Goal: Information Seeking & Learning: Find specific fact

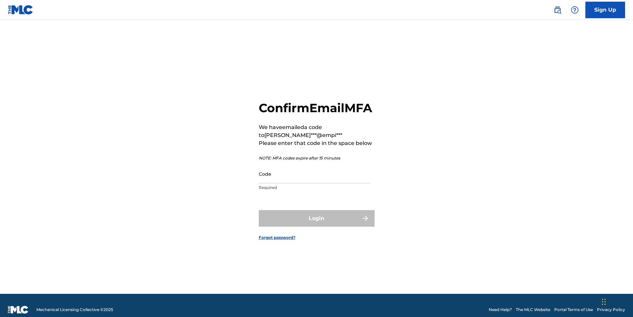
click at [286, 183] on input "Code" at bounding box center [315, 174] width 112 height 19
paste input "389198"
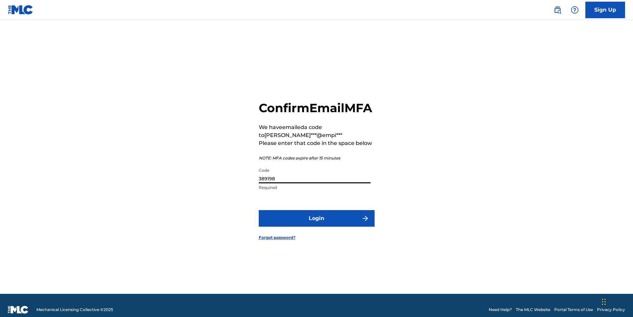
type input "389198"
click at [338, 225] on button "Login" at bounding box center [317, 218] width 116 height 17
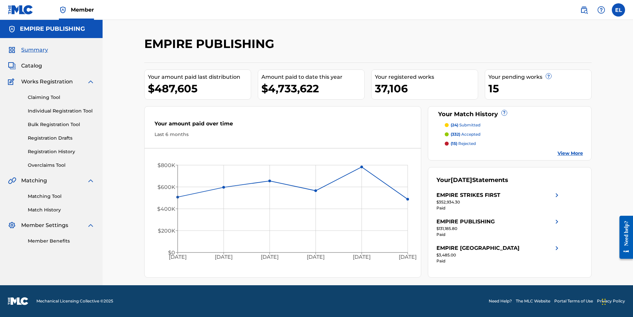
click at [585, 10] on img at bounding box center [584, 10] width 8 height 8
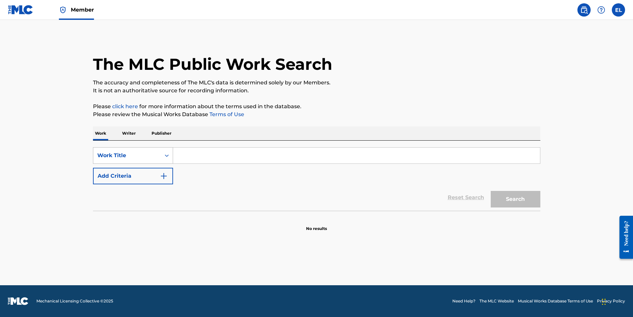
drag, startPoint x: 78, startPoint y: 160, endPoint x: 95, endPoint y: 157, distance: 17.1
click at [78, 160] on main "The MLC Public Work Search The accuracy and completeness of The MLC's data is d…" at bounding box center [316, 152] width 633 height 265
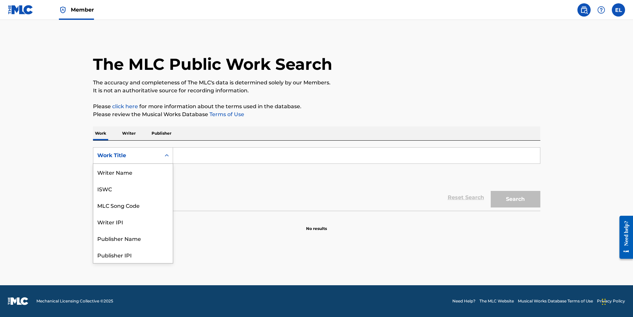
click at [102, 155] on div "Work Title" at bounding box center [127, 156] width 60 height 8
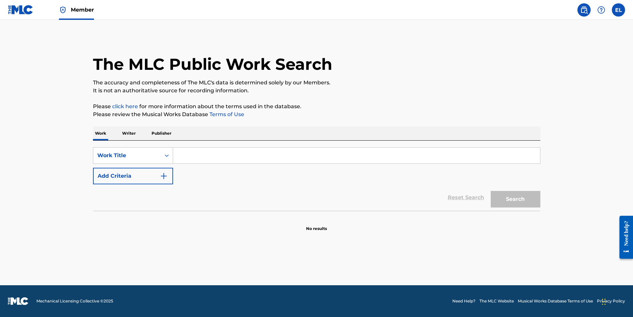
click at [134, 135] on p "Writer" at bounding box center [129, 133] width 18 height 14
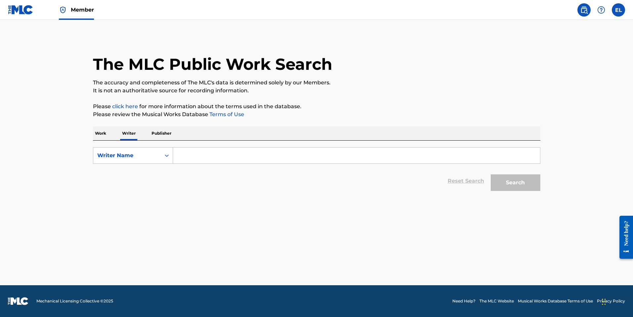
click at [191, 157] on input "Search Form" at bounding box center [356, 156] width 367 height 16
paste input "Muhammad Fariz Bin Abd Rashid"
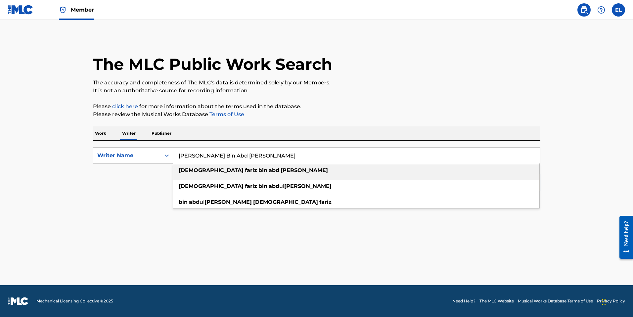
click at [526, 177] on li "muhammad fariz bin abd rashid" at bounding box center [356, 173] width 366 height 16
type input "muhammad fariz bin abd rashid"
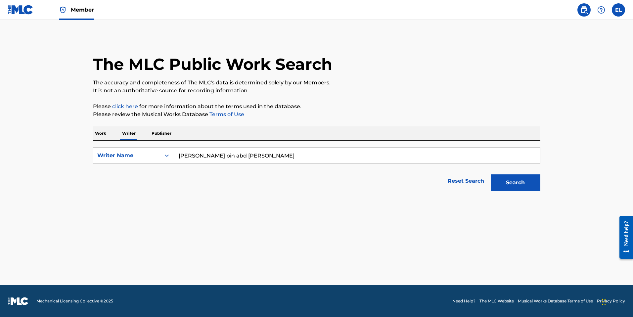
click at [527, 181] on button "Search" at bounding box center [516, 182] width 50 height 17
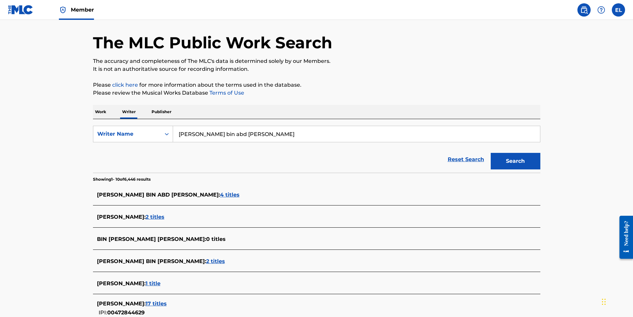
scroll to position [22, 0]
click at [220, 195] on span "4 titles" at bounding box center [230, 194] width 20 height 6
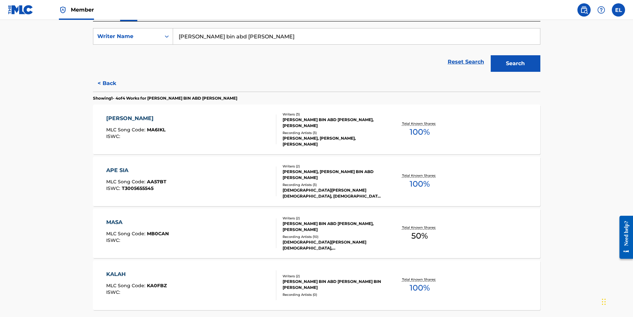
scroll to position [125, 0]
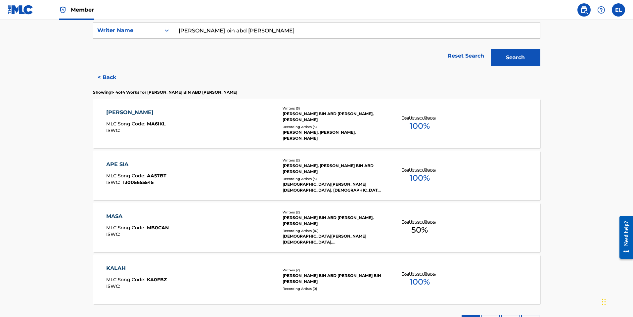
click at [111, 79] on button "< Back" at bounding box center [113, 77] width 40 height 17
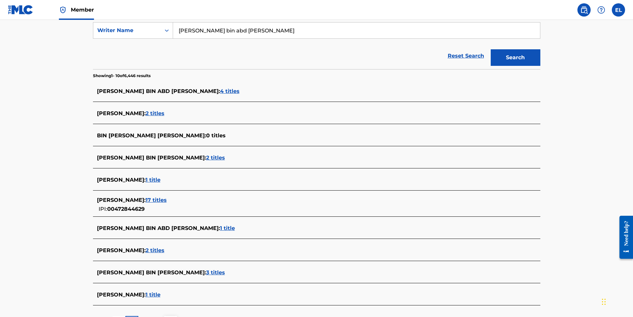
click at [165, 113] on span "2 titles" at bounding box center [155, 113] width 19 height 6
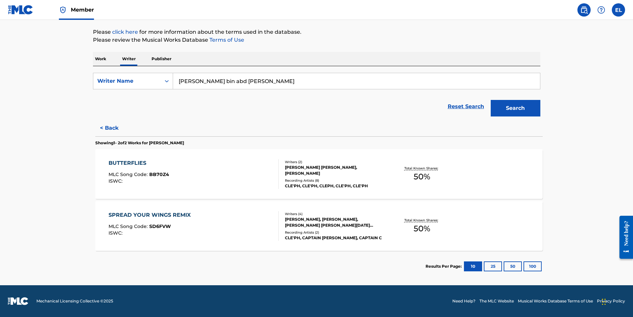
scroll to position [74, 0]
click at [115, 129] on button "< Back" at bounding box center [113, 128] width 40 height 17
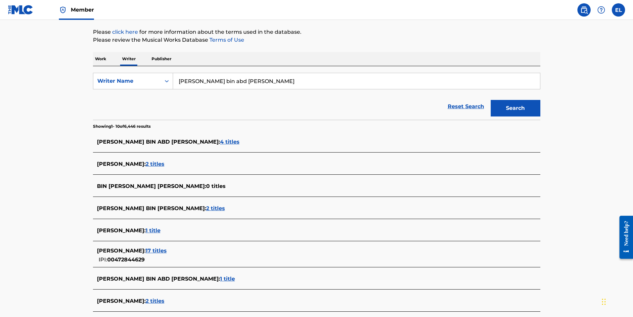
click at [217, 209] on span "2 titles" at bounding box center [215, 208] width 19 height 6
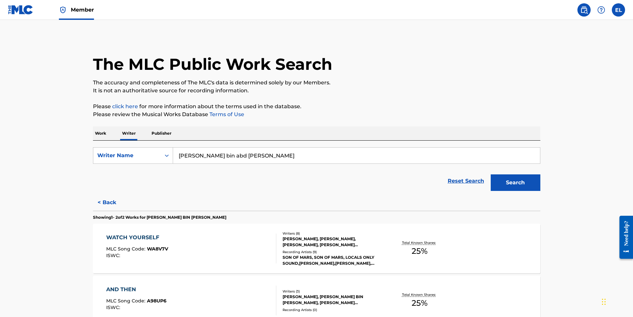
click at [105, 202] on button "< Back" at bounding box center [113, 202] width 40 height 17
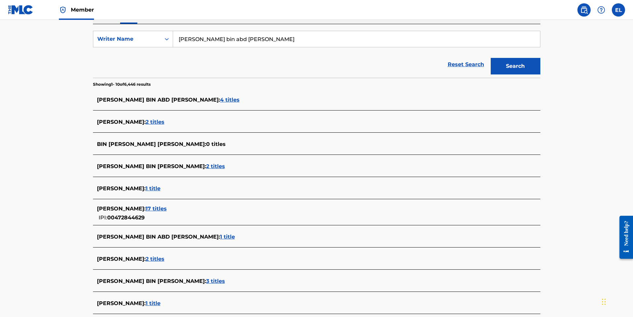
scroll to position [124, 0]
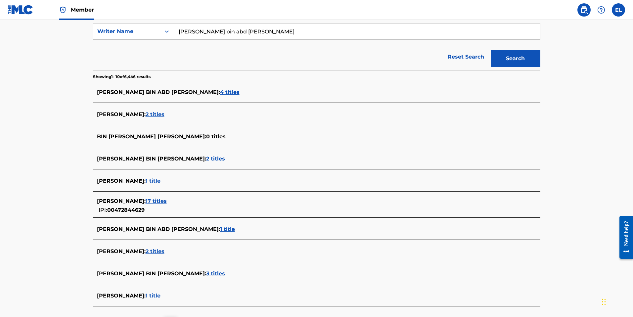
click at [161, 179] on span "1 title" at bounding box center [153, 181] width 15 height 6
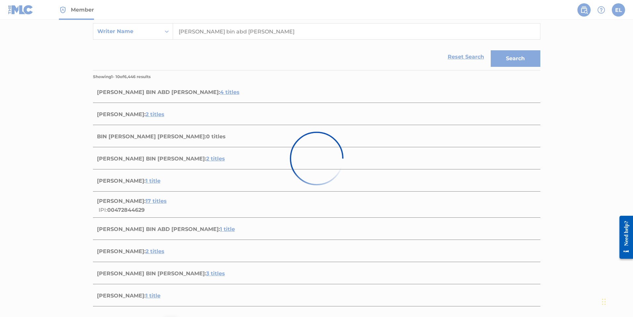
scroll to position [23, 0]
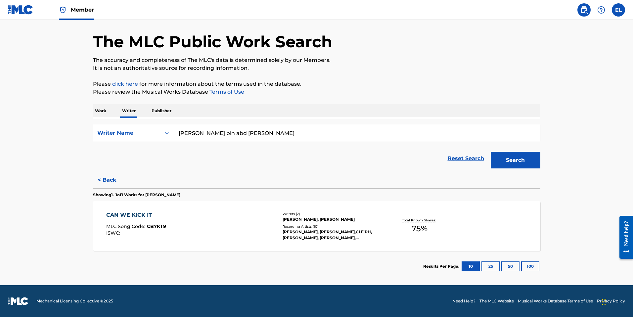
click at [112, 177] on button "< Back" at bounding box center [113, 180] width 40 height 17
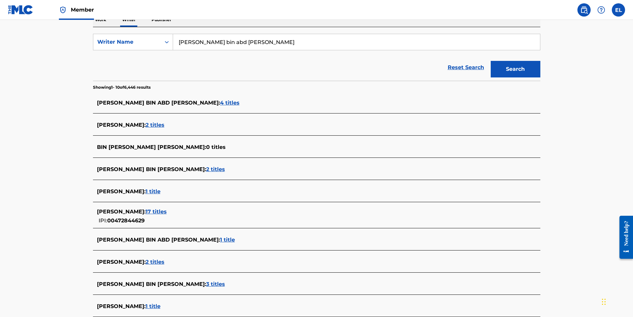
scroll to position [116, 0]
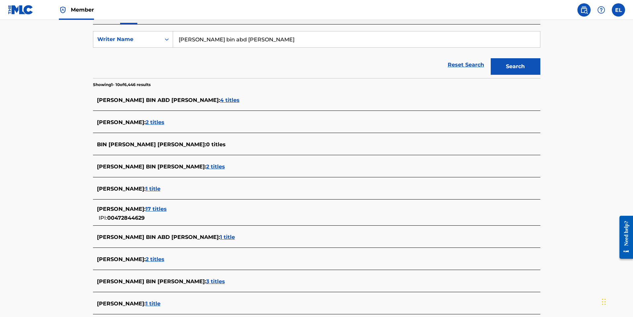
click at [220, 237] on span "1 title" at bounding box center [227, 237] width 15 height 6
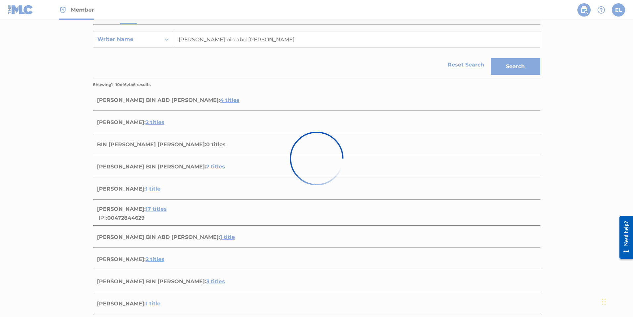
scroll to position [23, 0]
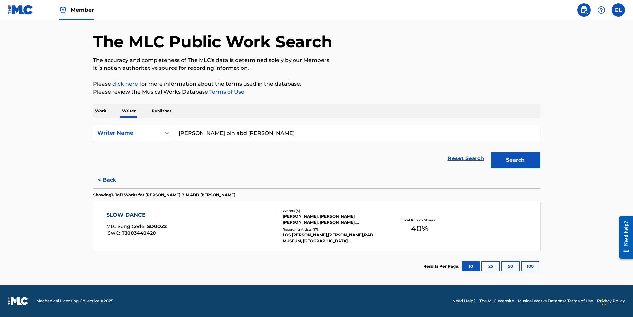
click at [209, 228] on div "SLOW DANCE MLC Song Code : SD0OZ2 ISWC : T3003440420" at bounding box center [191, 226] width 170 height 30
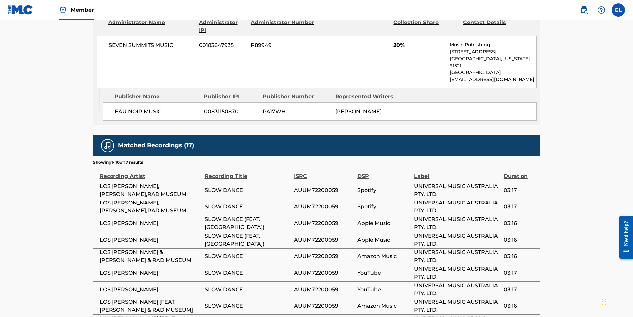
scroll to position [511, 0]
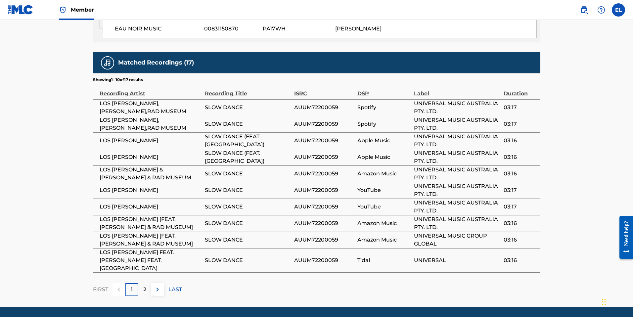
click at [321, 203] on span "AUUM72200059" at bounding box center [324, 207] width 60 height 8
copy span "AUUM72200059"
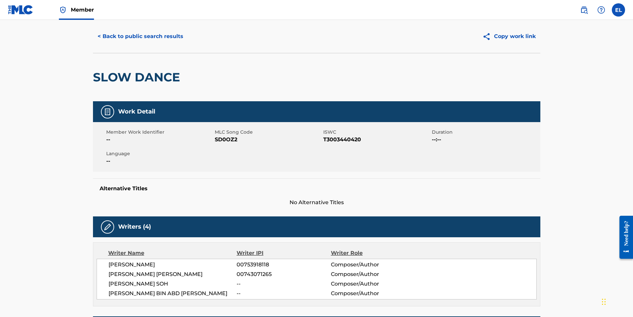
scroll to position [0, 0]
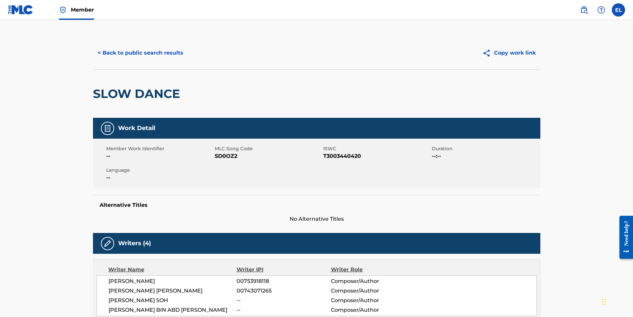
click at [230, 158] on span "SD0OZ2" at bounding box center [268, 156] width 107 height 8
copy span "SD0OZ2"
click at [349, 158] on span "T3003440420" at bounding box center [376, 156] width 107 height 8
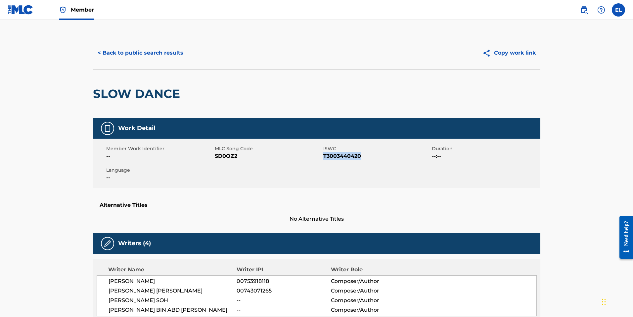
copy span "T3003440420"
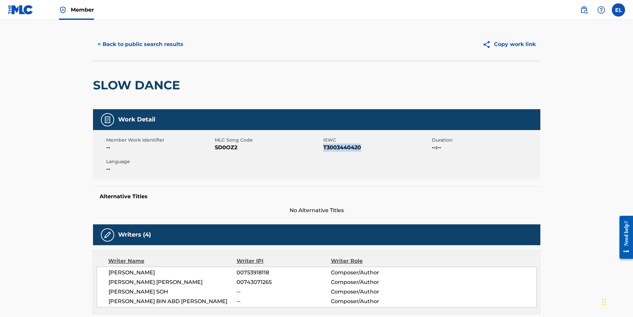
scroll to position [7, 0]
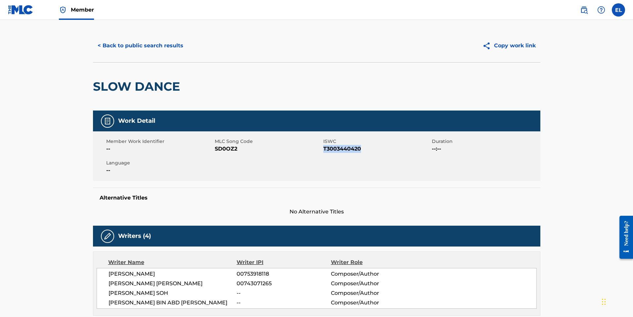
click at [137, 45] on button "< Back to public search results" at bounding box center [140, 45] width 95 height 17
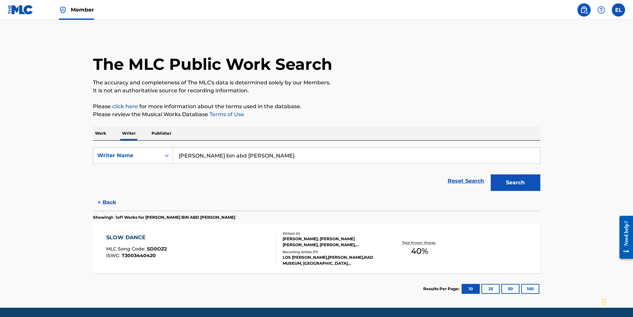
click at [110, 202] on button "< Back" at bounding box center [113, 202] width 40 height 17
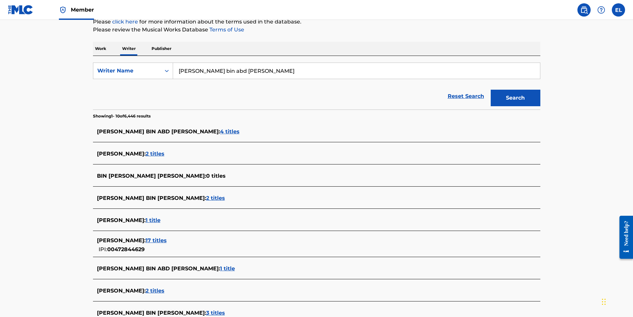
scroll to position [86, 0]
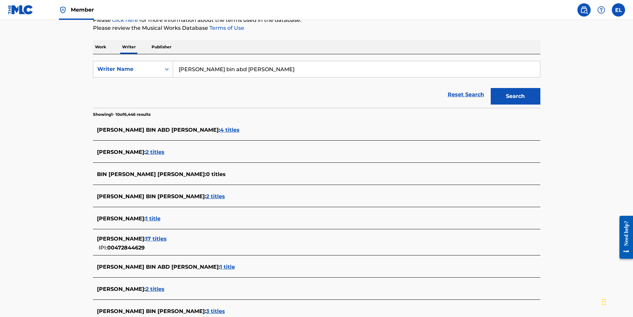
click at [167, 238] on span "17 titles" at bounding box center [156, 239] width 21 height 6
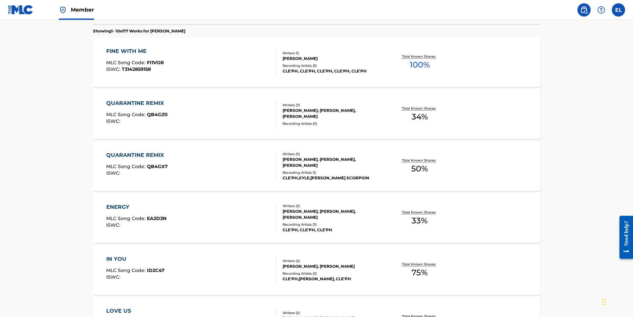
scroll to position [71, 0]
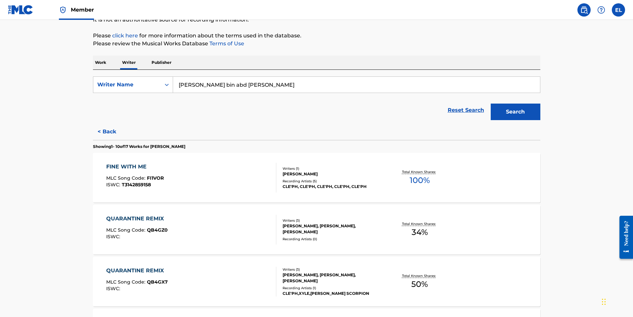
click at [107, 130] on button "< Back" at bounding box center [113, 131] width 40 height 17
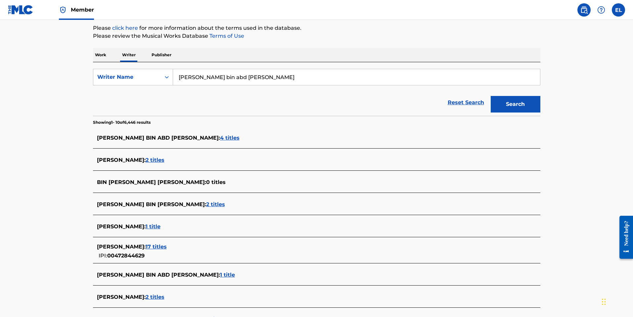
scroll to position [79, 0]
click at [220, 277] on span "1 title" at bounding box center [227, 274] width 15 height 6
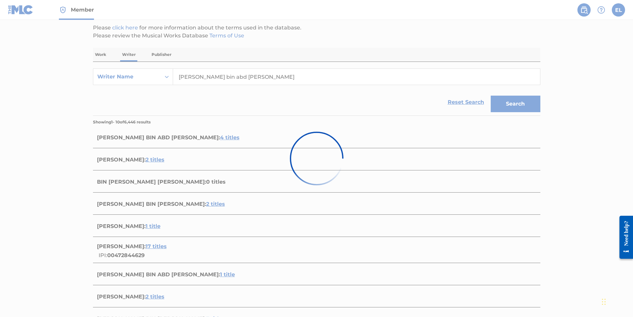
scroll to position [23, 0]
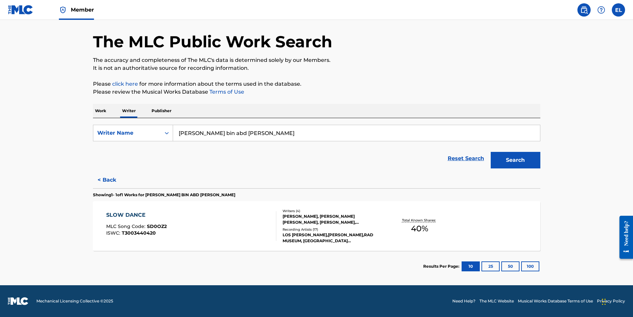
click at [110, 176] on button "< Back" at bounding box center [113, 180] width 40 height 17
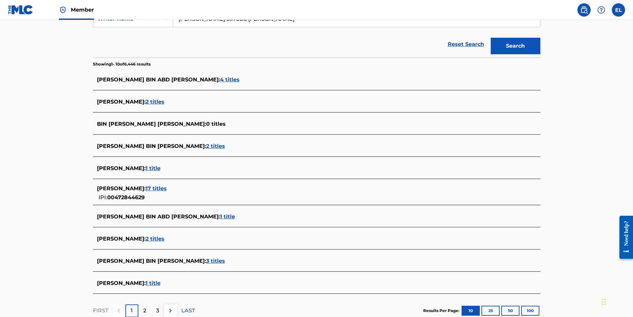
scroll to position [147, 0]
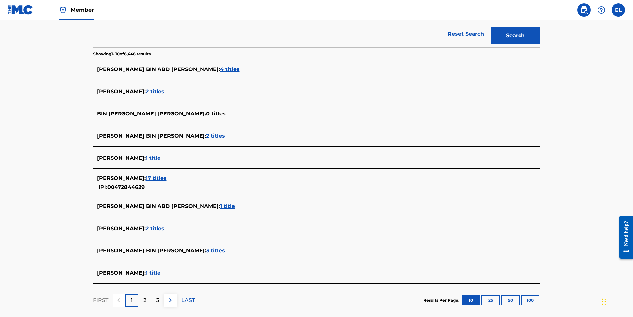
click at [165, 227] on span "2 titles" at bounding box center [155, 228] width 19 height 6
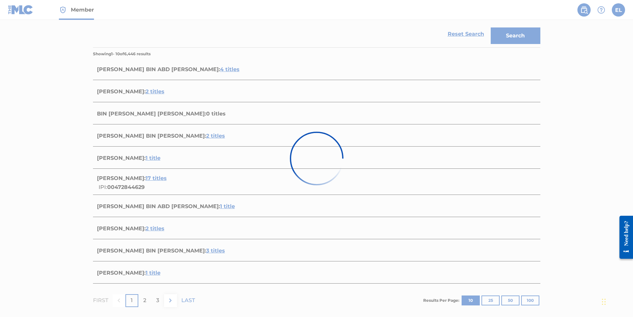
scroll to position [74, 0]
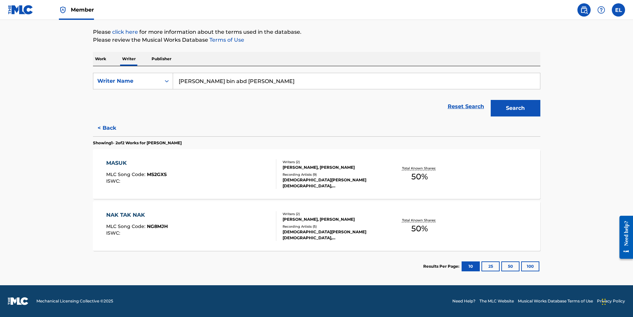
click at [112, 131] on button "< Back" at bounding box center [113, 128] width 40 height 17
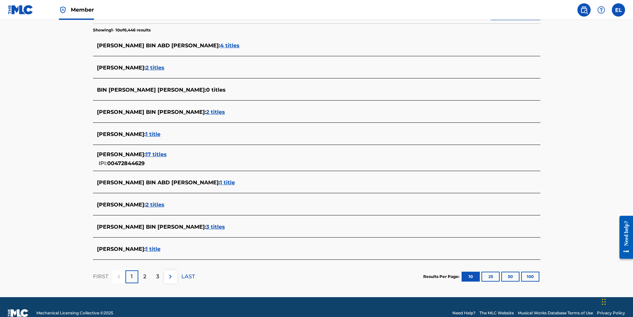
scroll to position [183, 0]
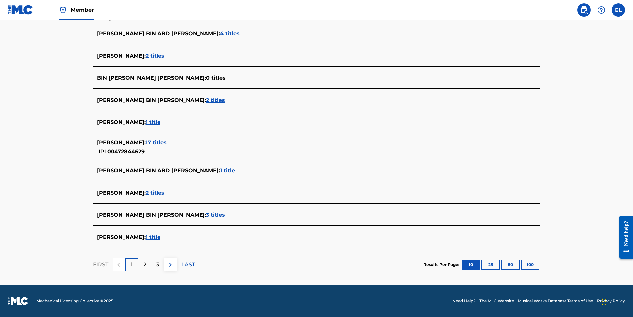
click at [206, 215] on span "3 titles" at bounding box center [215, 215] width 19 height 6
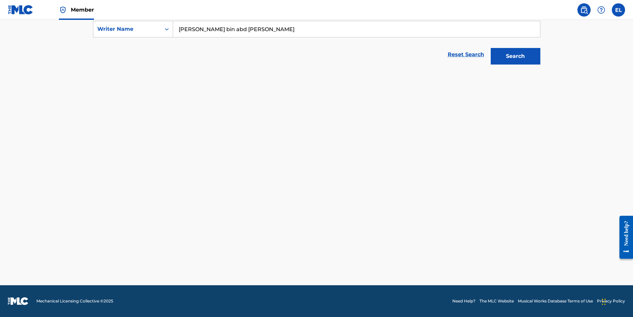
scroll to position [126, 0]
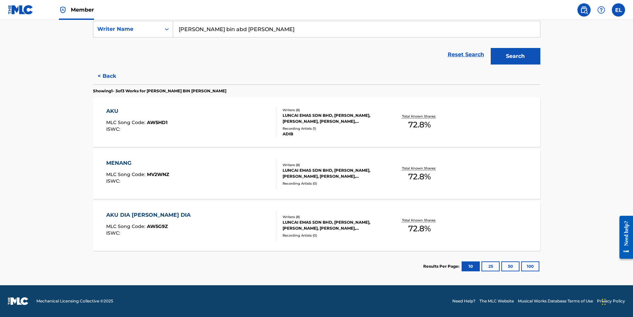
click at [112, 112] on div "AKU" at bounding box center [136, 111] width 61 height 8
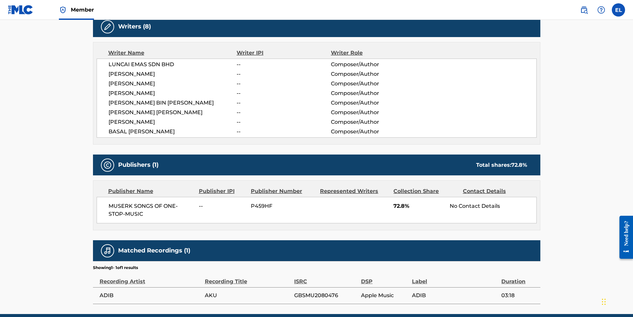
scroll to position [206, 0]
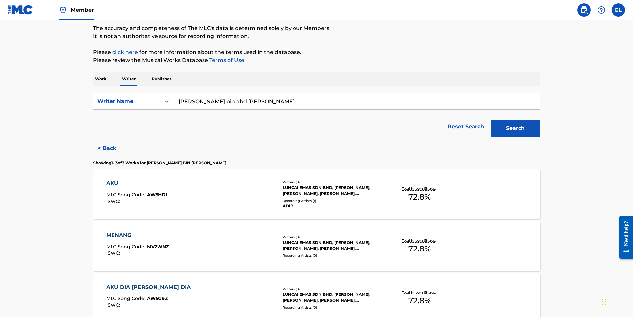
scroll to position [56, 0]
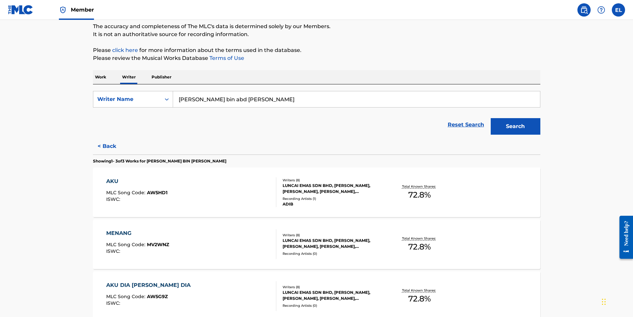
click at [122, 234] on div "MENANG" at bounding box center [137, 233] width 63 height 8
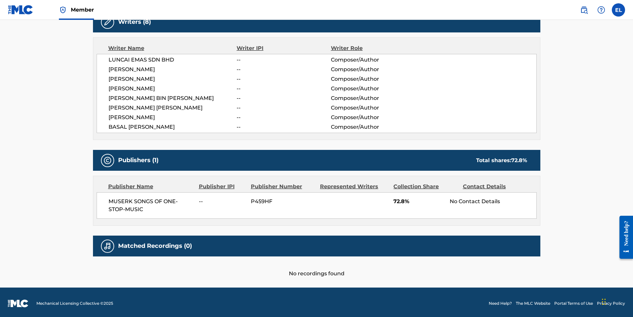
scroll to position [224, 0]
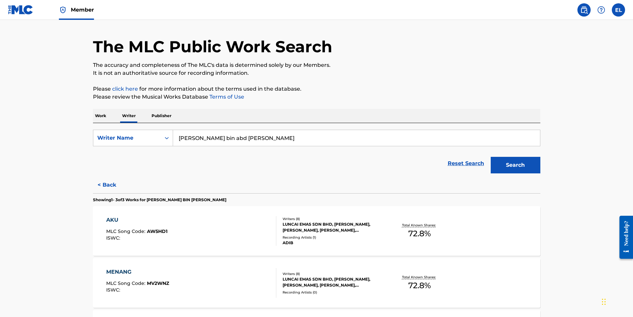
scroll to position [126, 0]
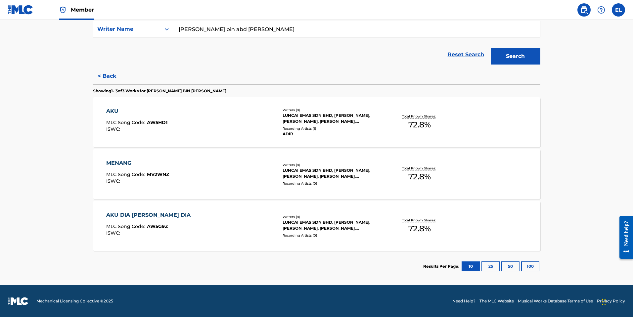
click at [141, 215] on div "AKU DIA DAN DIA" at bounding box center [150, 215] width 88 height 8
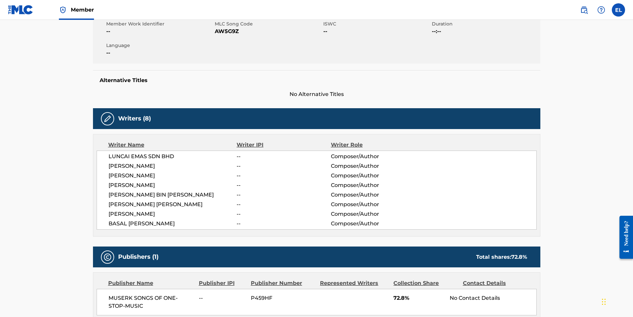
scroll to position [224, 0]
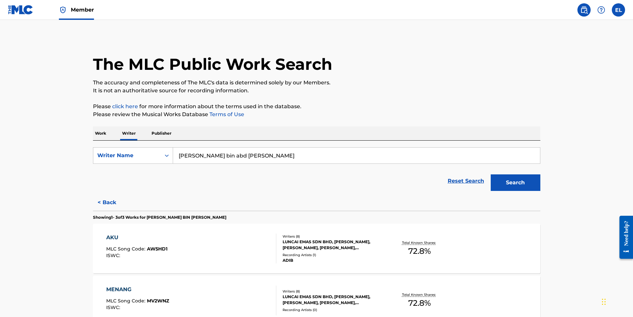
click at [116, 236] on div "AKU" at bounding box center [136, 238] width 61 height 8
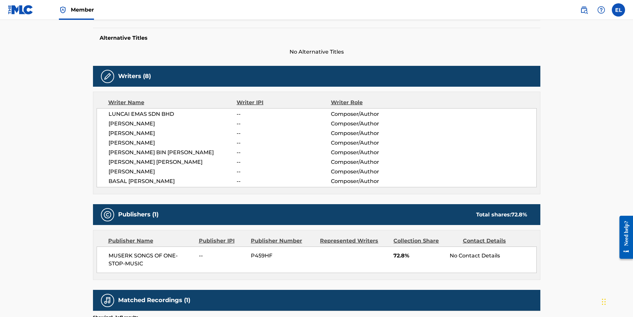
scroll to position [246, 0]
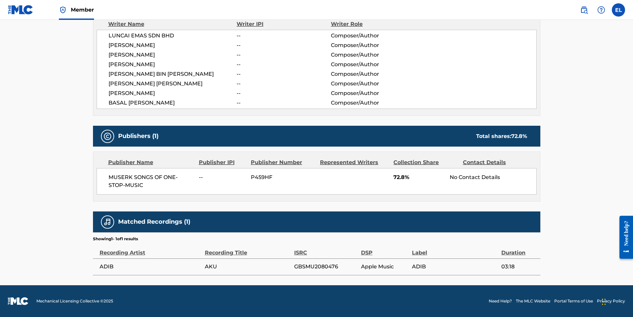
click at [308, 267] on span "GBSMU2080476" at bounding box center [326, 267] width 64 height 8
click at [309, 267] on span "GBSMU2080476" at bounding box center [326, 267] width 64 height 8
copy span "GBSMU2080476"
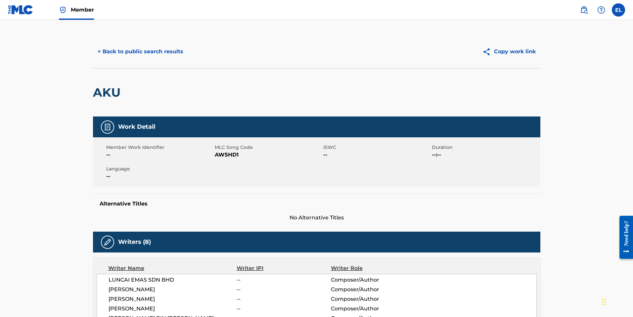
scroll to position [0, 0]
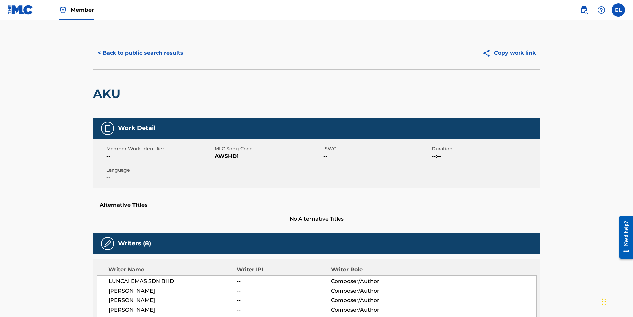
click at [169, 52] on button "< Back to public search results" at bounding box center [140, 53] width 95 height 17
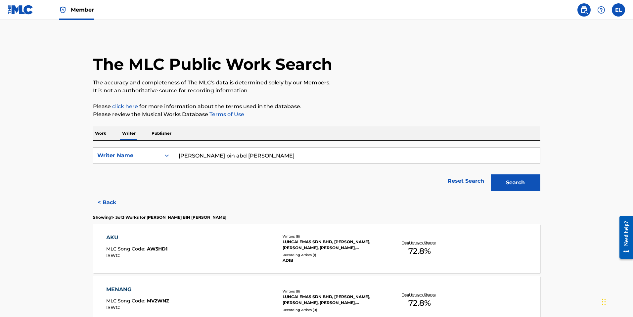
click at [102, 132] on p "Work" at bounding box center [100, 133] width 15 height 14
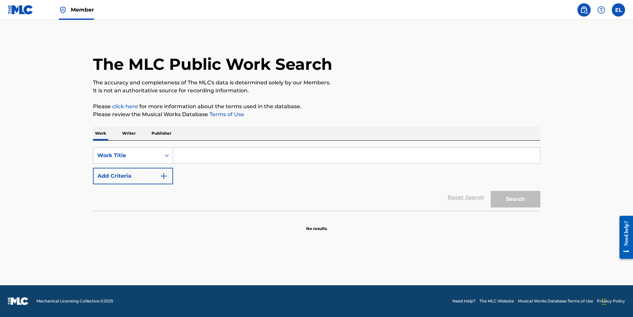
drag, startPoint x: 190, startPoint y: 155, endPoint x: 186, endPoint y: 156, distance: 3.8
click at [190, 155] on input "Search Form" at bounding box center [356, 156] width 367 height 16
paste input "Skola Renda"
type input "Skola Renda"
click at [146, 169] on button "Add Criteria" at bounding box center [133, 176] width 80 height 17
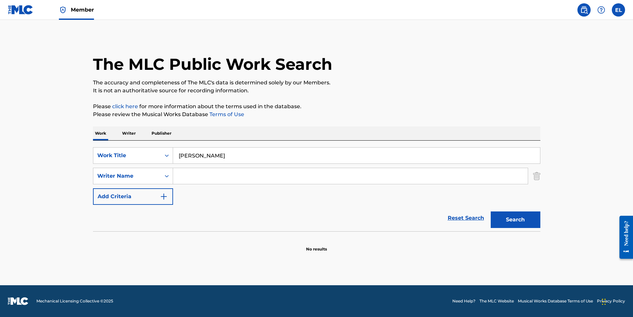
click at [224, 180] on input "Search Form" at bounding box center [350, 176] width 355 height 16
type input "T"
type input "Rashid"
click at [491, 212] on button "Search" at bounding box center [516, 220] width 50 height 17
click at [263, 152] on input "Skola Renda" at bounding box center [356, 156] width 367 height 16
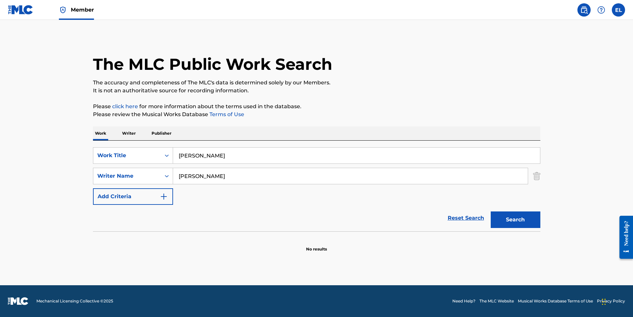
click at [263, 152] on input "Skola Renda" at bounding box center [356, 156] width 367 height 16
drag, startPoint x: 263, startPoint y: 152, endPoint x: 273, endPoint y: 155, distance: 10.0
click at [263, 152] on input "Skola Renda" at bounding box center [356, 156] width 367 height 16
paste input "tar Girl"
drag, startPoint x: 599, startPoint y: 184, endPoint x: 590, endPoint y: 190, distance: 11.3
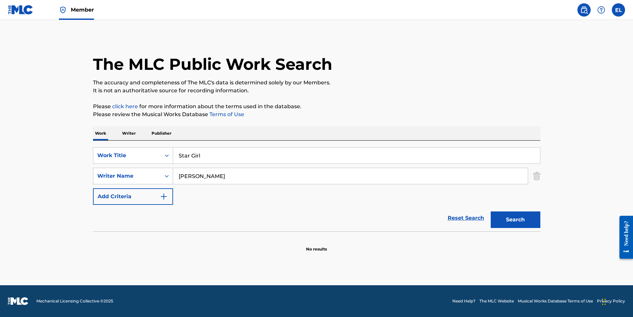
click at [597, 185] on main "The MLC Public Work Search The accuracy and completeness of The MLC's data is d…" at bounding box center [316, 152] width 633 height 265
click at [512, 226] on button "Search" at bounding box center [516, 220] width 50 height 17
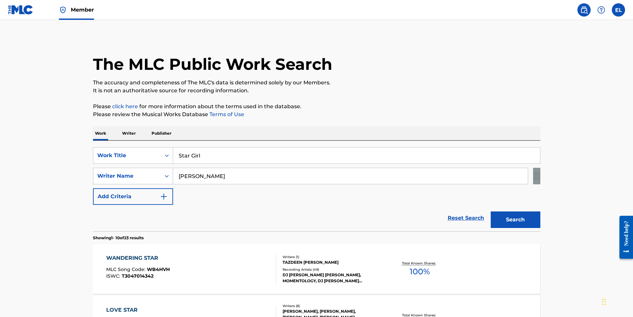
click at [239, 156] on input "Star Girl" at bounding box center [356, 156] width 367 height 16
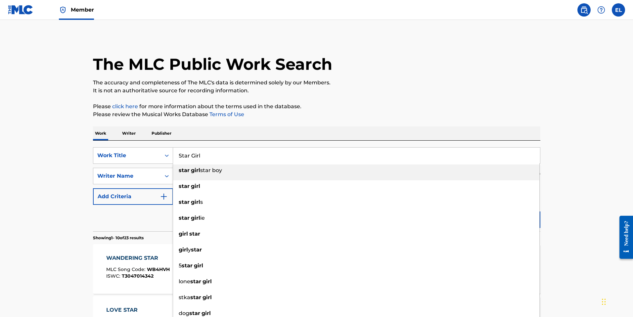
paste input "Retreat"
type input "Retreat"
click at [435, 113] on p "Please review the Musical Works Database Terms of Use" at bounding box center [317, 115] width 448 height 8
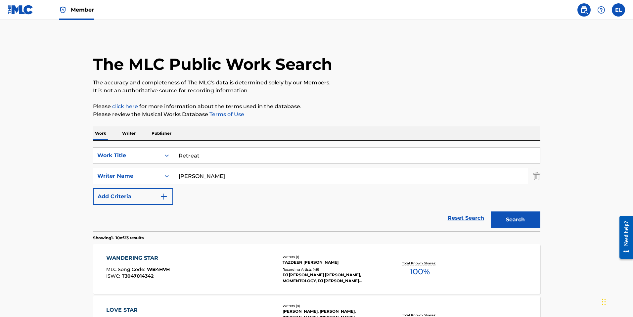
click at [532, 212] on button "Search" at bounding box center [516, 220] width 50 height 17
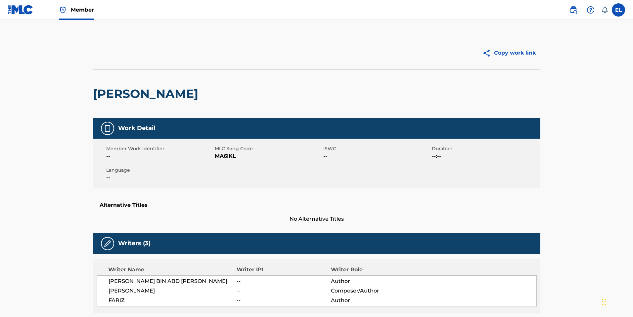
click at [223, 157] on span "MA6IKL" at bounding box center [268, 156] width 107 height 8
copy span "MA6IKL"
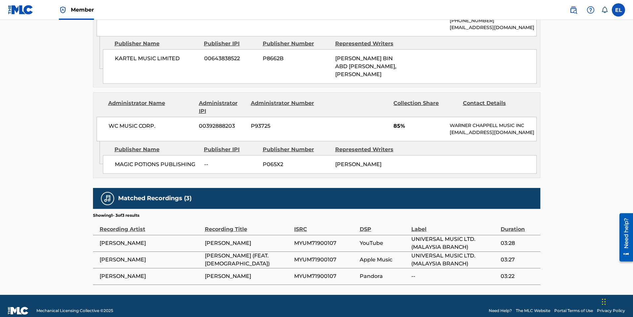
scroll to position [413, 0]
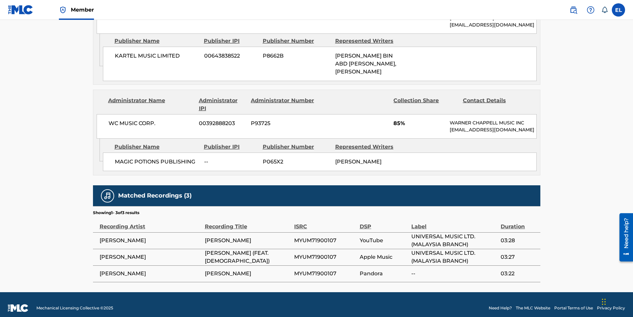
click at [326, 237] on span "MYUM71900107" at bounding box center [325, 241] width 62 height 8
copy div "MYUM71900107"
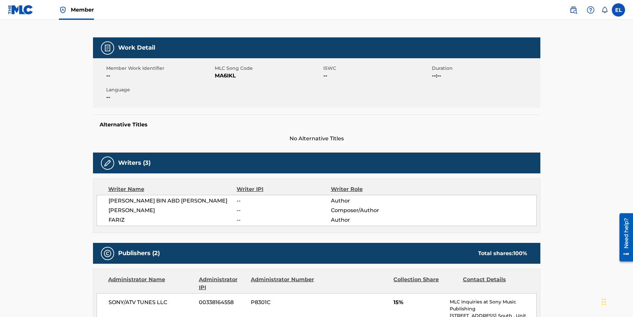
scroll to position [0, 0]
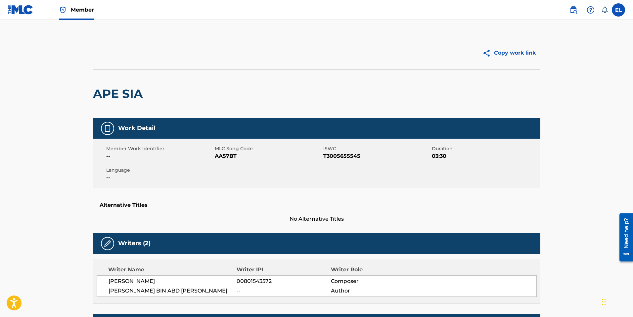
click at [225, 156] on span "AA57BT" at bounding box center [268, 156] width 107 height 8
copy span "AA57BT"
click at [335, 156] on span "T3005655545" at bounding box center [376, 156] width 107 height 8
click at [336, 156] on span "T3005655545" at bounding box center [376, 156] width 107 height 8
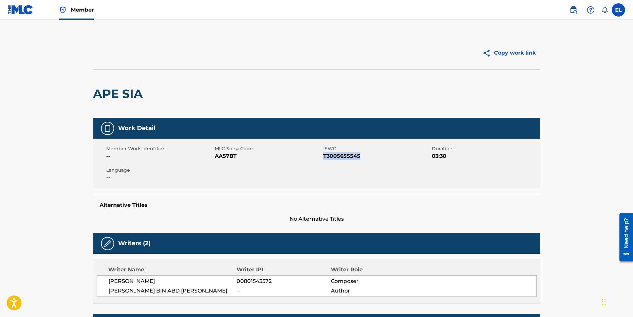
copy span "T3005655545"
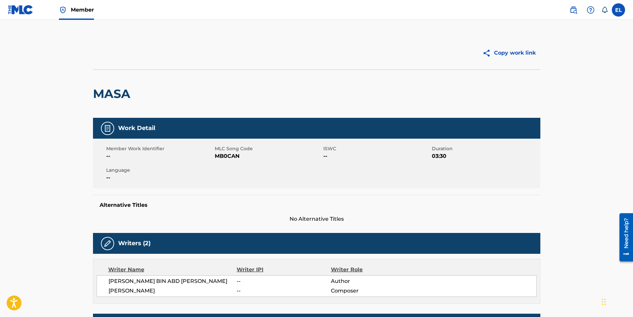
click at [230, 158] on span "MB0CAN" at bounding box center [268, 156] width 107 height 8
copy span "MB0CAN"
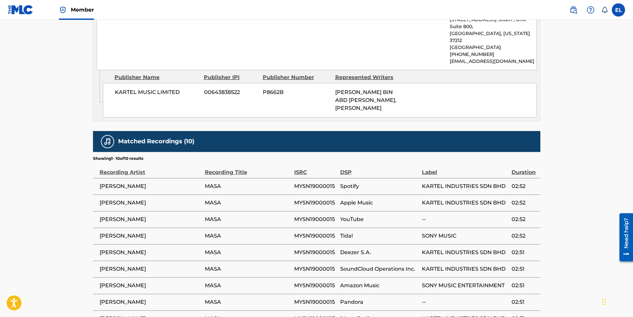
scroll to position [422, 0]
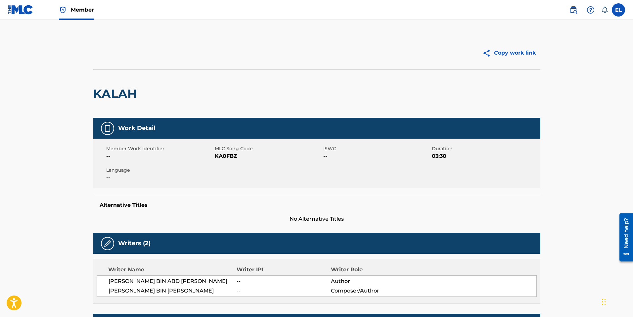
click at [225, 154] on span "KA0FBZ" at bounding box center [268, 156] width 107 height 8
copy span "KA0FBZ"
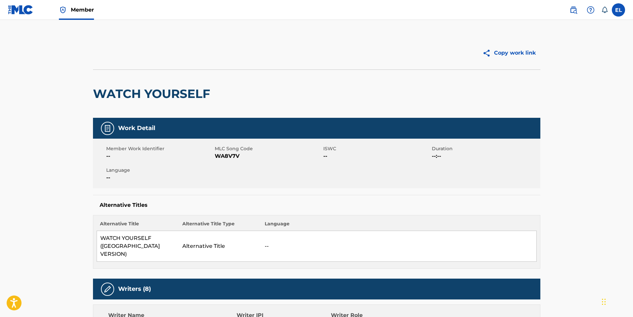
click at [230, 157] on span "WA8V7V" at bounding box center [268, 156] width 107 height 8
copy span "WA8V7V"
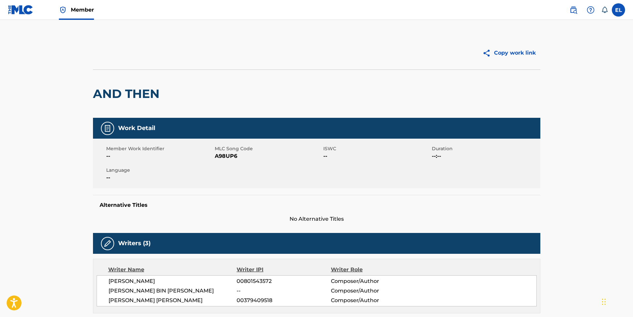
click at [227, 156] on span "A98UP6" at bounding box center [268, 156] width 107 height 8
copy span "A98UP6"
click at [125, 89] on h2 "AND THEN" at bounding box center [128, 93] width 70 height 15
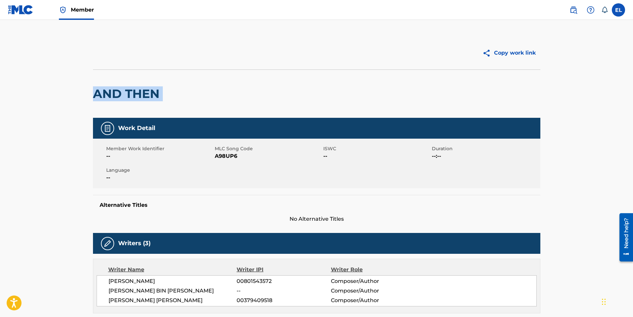
click at [125, 89] on h2 "AND THEN" at bounding box center [128, 93] width 70 height 15
copy div "AND THEN"
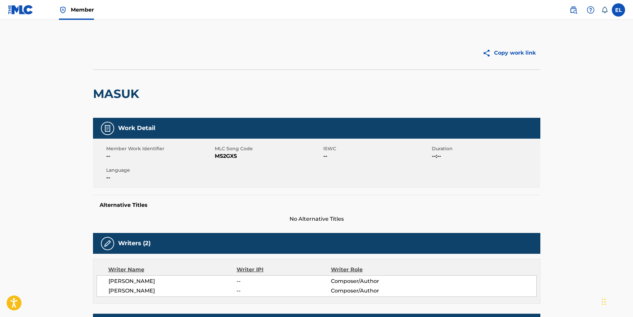
click at [221, 156] on span "MS2GXS" at bounding box center [268, 156] width 107 height 8
copy span "MS2GXS"
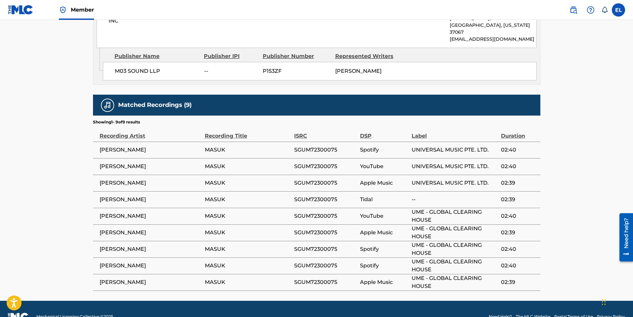
scroll to position [370, 0]
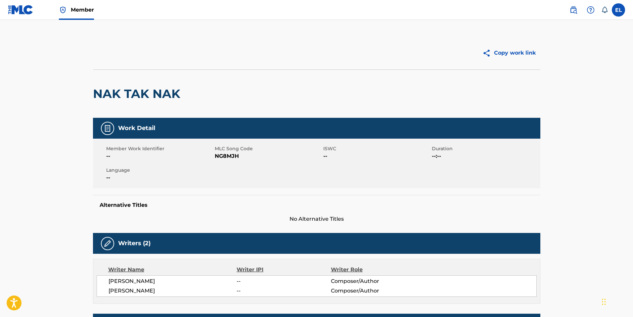
click at [223, 158] on span "NG8MJH" at bounding box center [268, 156] width 107 height 8
copy span "NG8MJH"
